Goal: Task Accomplishment & Management: Manage account settings

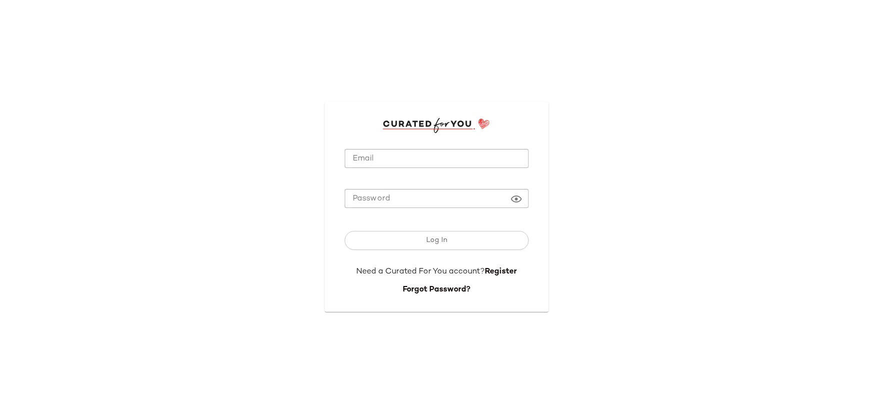
type input "**********"
click at [414, 168] on input "**********" at bounding box center [437, 159] width 184 height 20
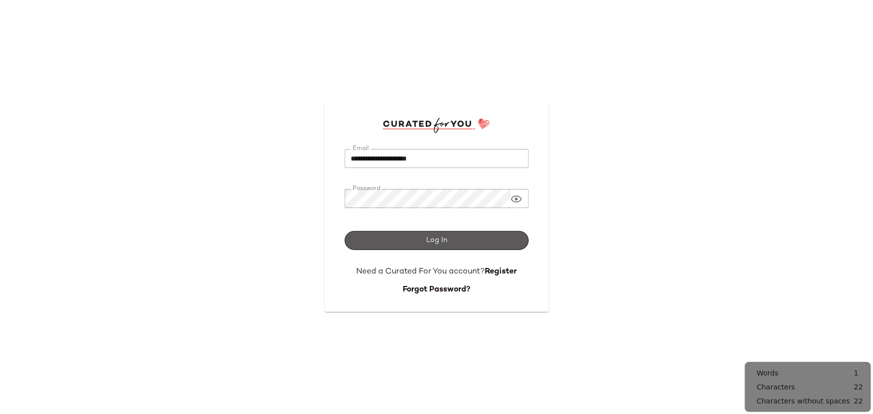
click at [436, 242] on span "Log In" at bounding box center [437, 241] width 22 height 8
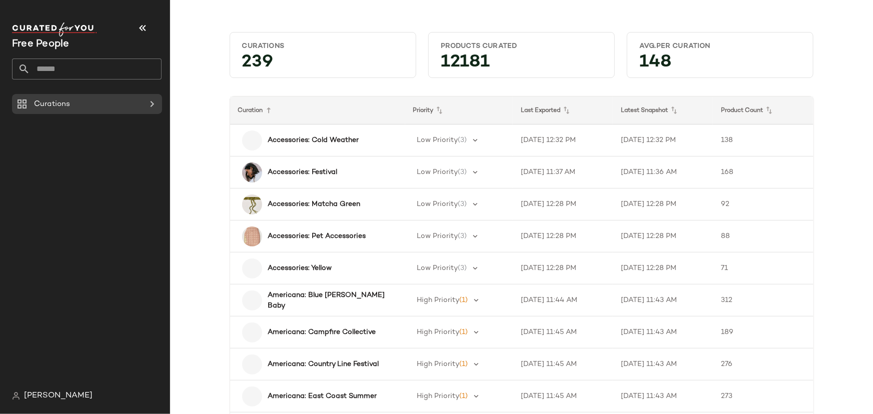
click at [98, 72] on input "text" at bounding box center [96, 69] width 132 height 21
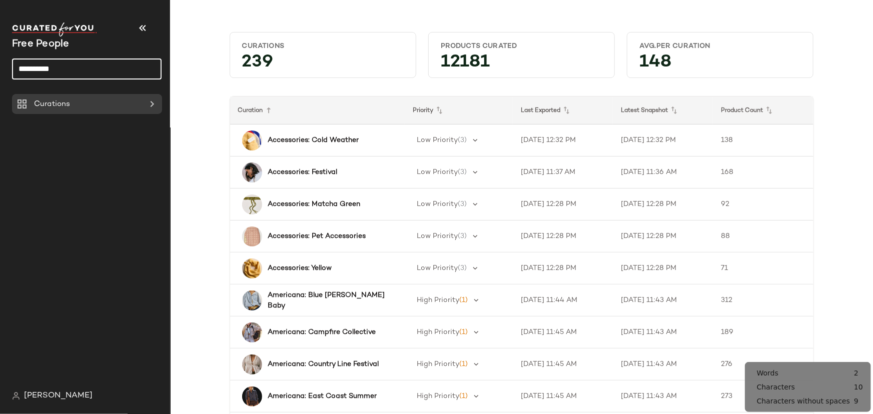
type input "**********"
click at [100, 74] on input "**********" at bounding box center [87, 69] width 150 height 21
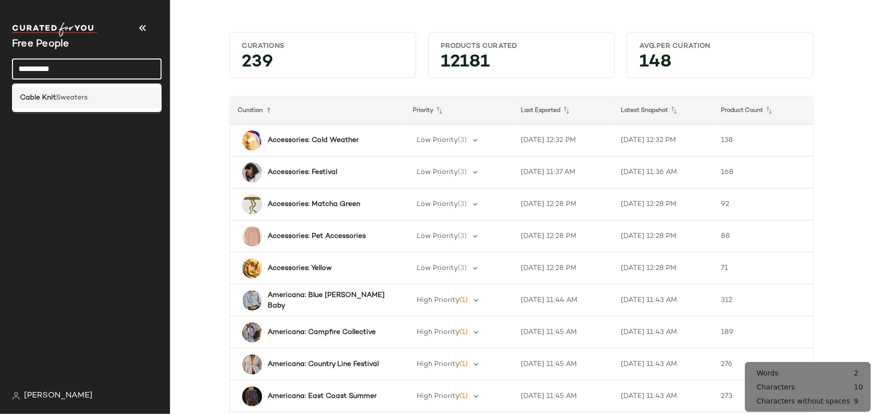
click at [98, 99] on div "Cable Knit Sweaters" at bounding box center [87, 98] width 134 height 11
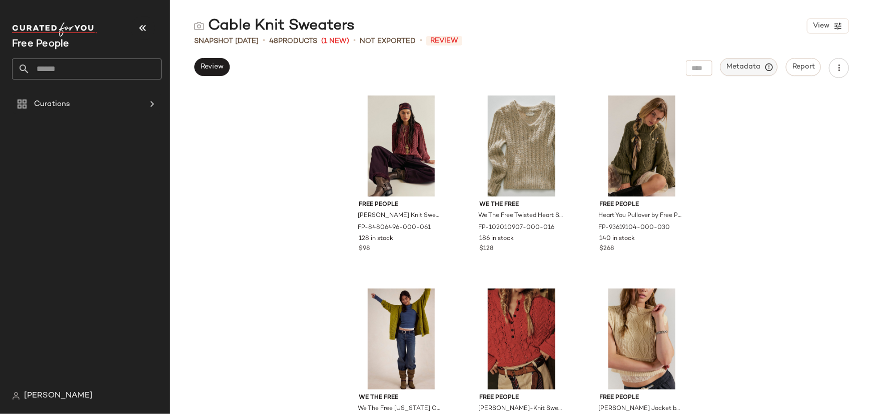
click at [747, 72] on button "Metadata" at bounding box center [750, 67] width 58 height 18
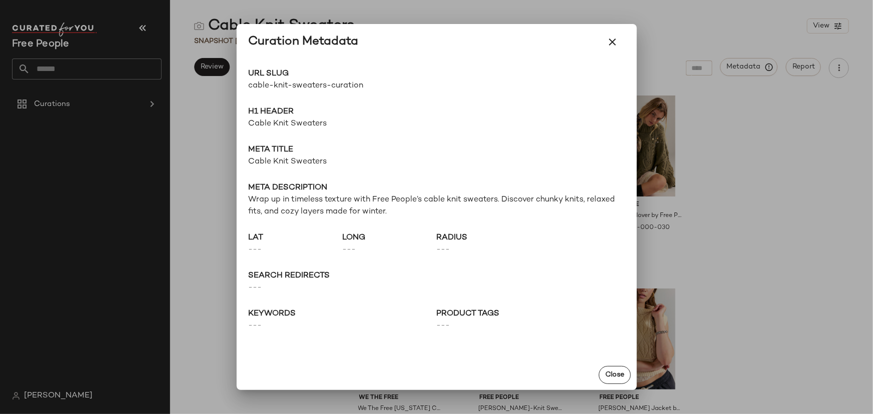
click at [216, 136] on div at bounding box center [436, 207] width 873 height 414
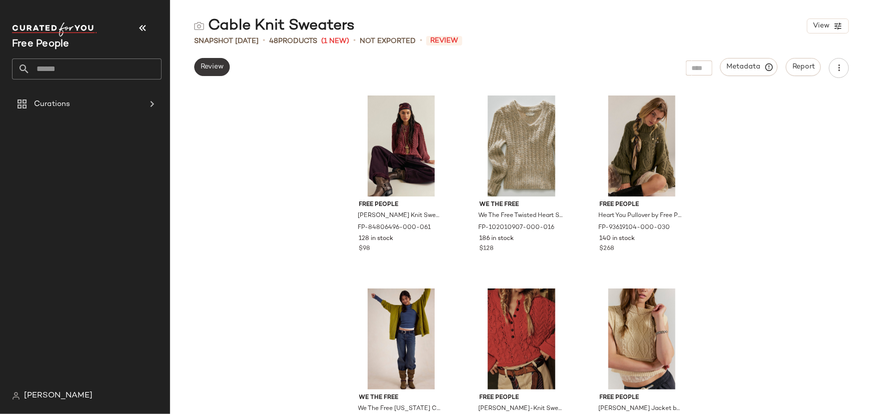
click at [205, 73] on button "Review" at bounding box center [212, 67] width 36 height 18
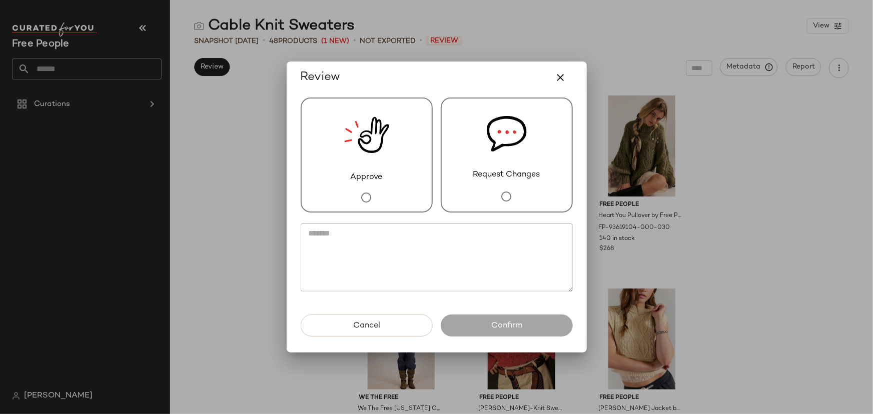
click at [351, 178] on span "Approve" at bounding box center [367, 178] width 32 height 12
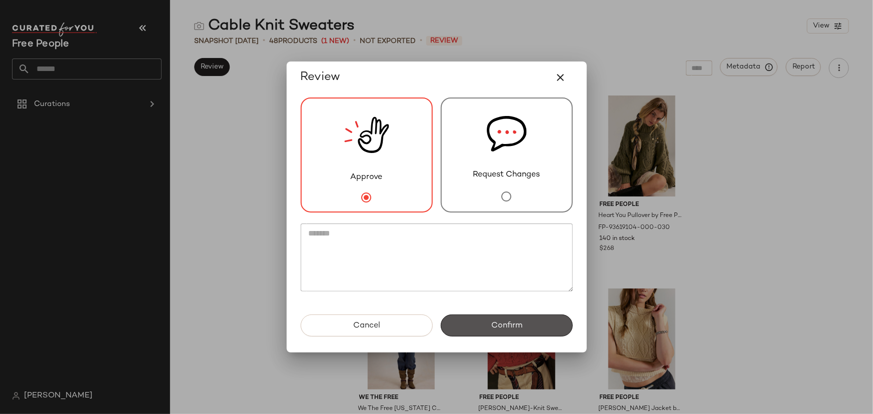
click at [486, 333] on button "Confirm" at bounding box center [507, 326] width 132 height 22
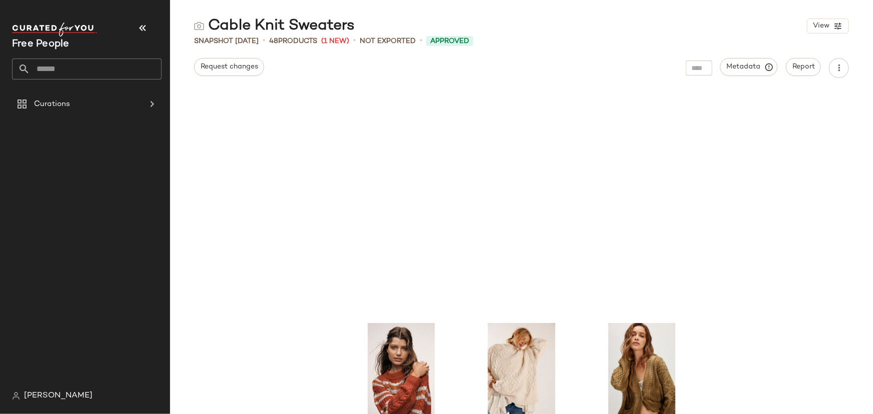
scroll to position [136, 0]
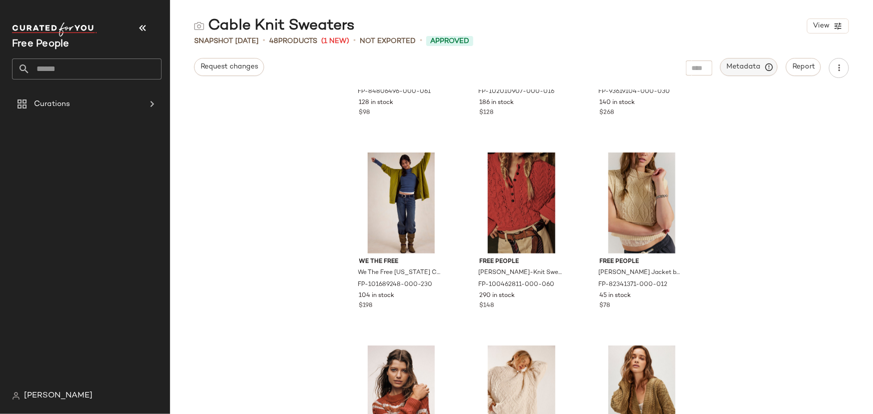
click at [747, 68] on span "Metadata" at bounding box center [750, 67] width 46 height 9
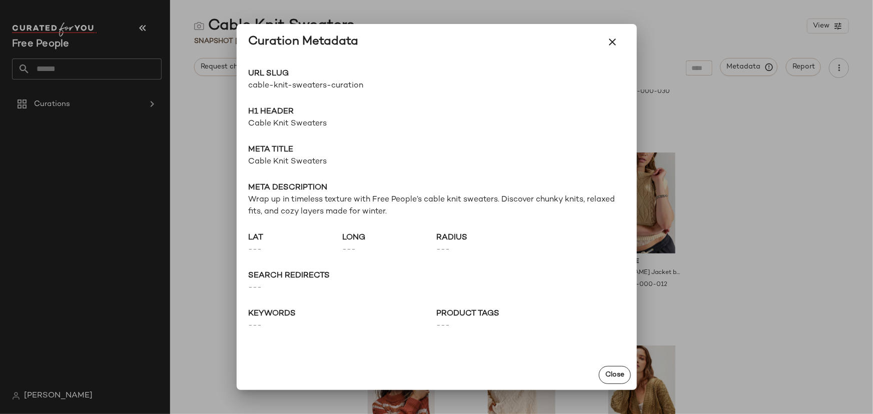
click at [300, 90] on span "cable-knit-sweaters-curation" at bounding box center [343, 86] width 188 height 12
click at [299, 89] on span "cable-knit-sweaters-curation" at bounding box center [343, 86] width 188 height 12
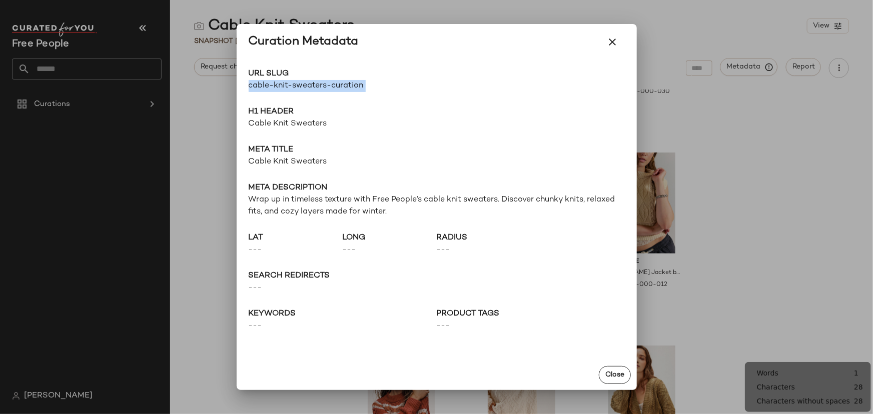
copy div "cable-knit-sweaters-curation Go to Shop"
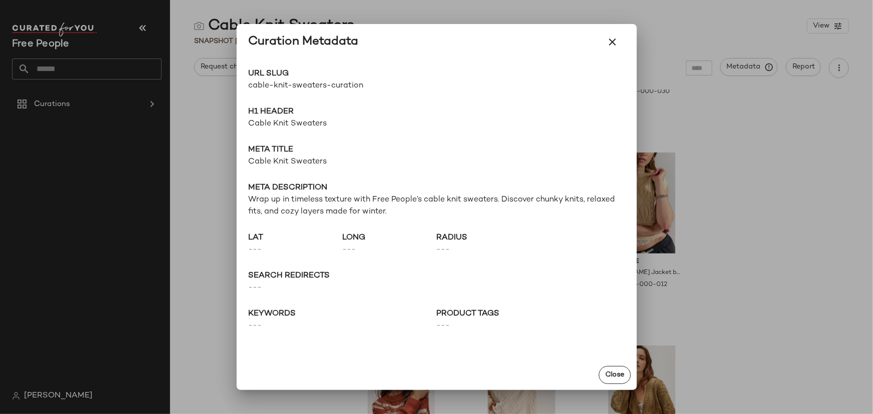
click at [268, 122] on span "Cable Knit Sweaters" at bounding box center [437, 124] width 376 height 12
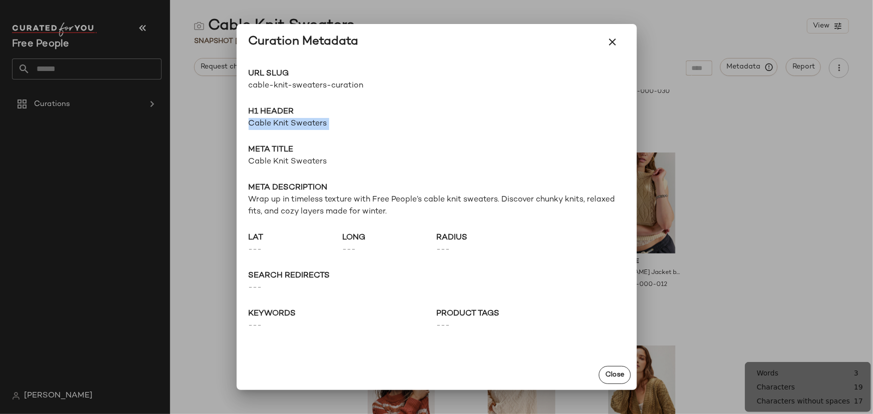
click at [268, 122] on span "Cable Knit Sweaters" at bounding box center [437, 124] width 376 height 12
copy span "Cable Knit Sweaters"
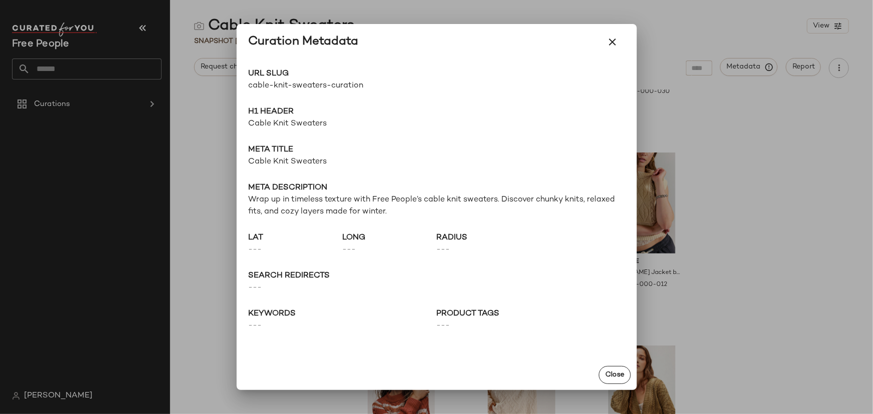
click at [269, 198] on span "Wrap up in timeless texture with Free People’s cable knit sweaters. Discover ch…" at bounding box center [437, 206] width 376 height 24
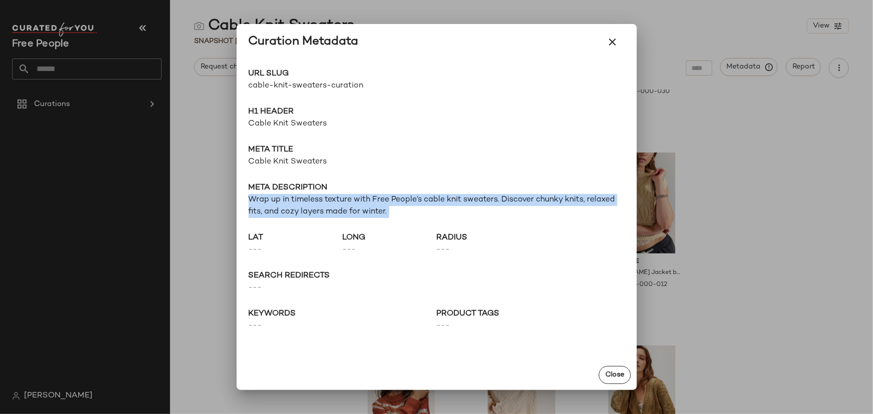
click at [269, 197] on span "Wrap up in timeless texture with Free People’s cable knit sweaters. Discover ch…" at bounding box center [437, 206] width 376 height 24
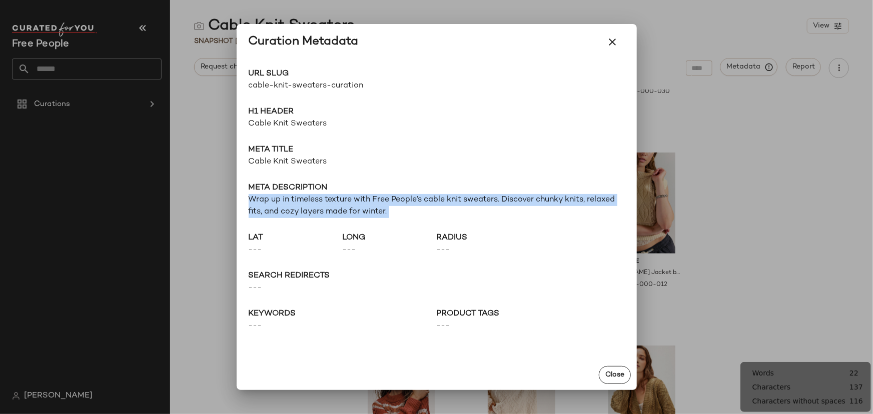
copy span "Wrap up in timeless texture with Free People’s cable knit sweaters. Discover ch…"
